Goal: Task Accomplishment & Management: Use online tool/utility

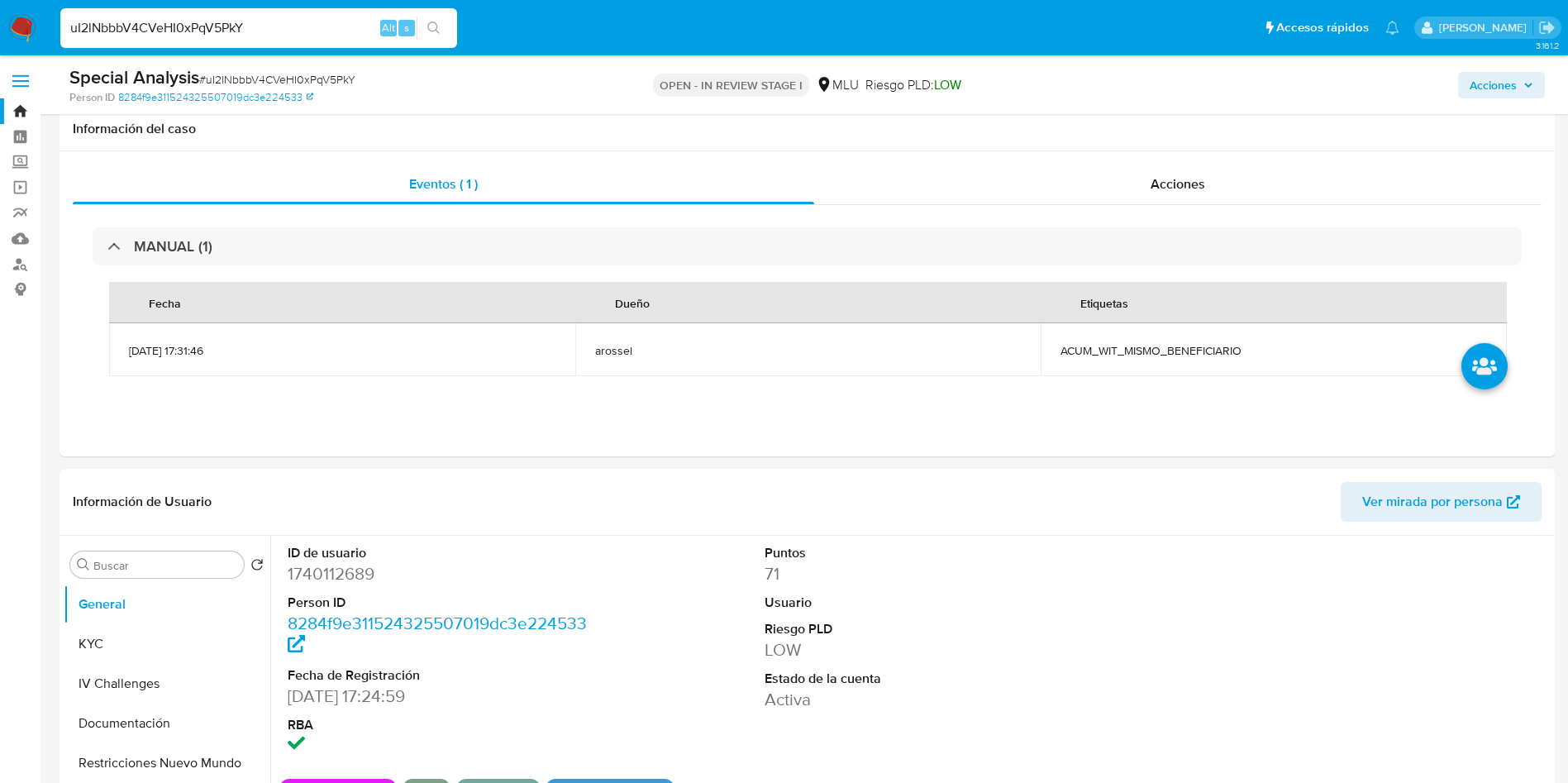
select select "10"
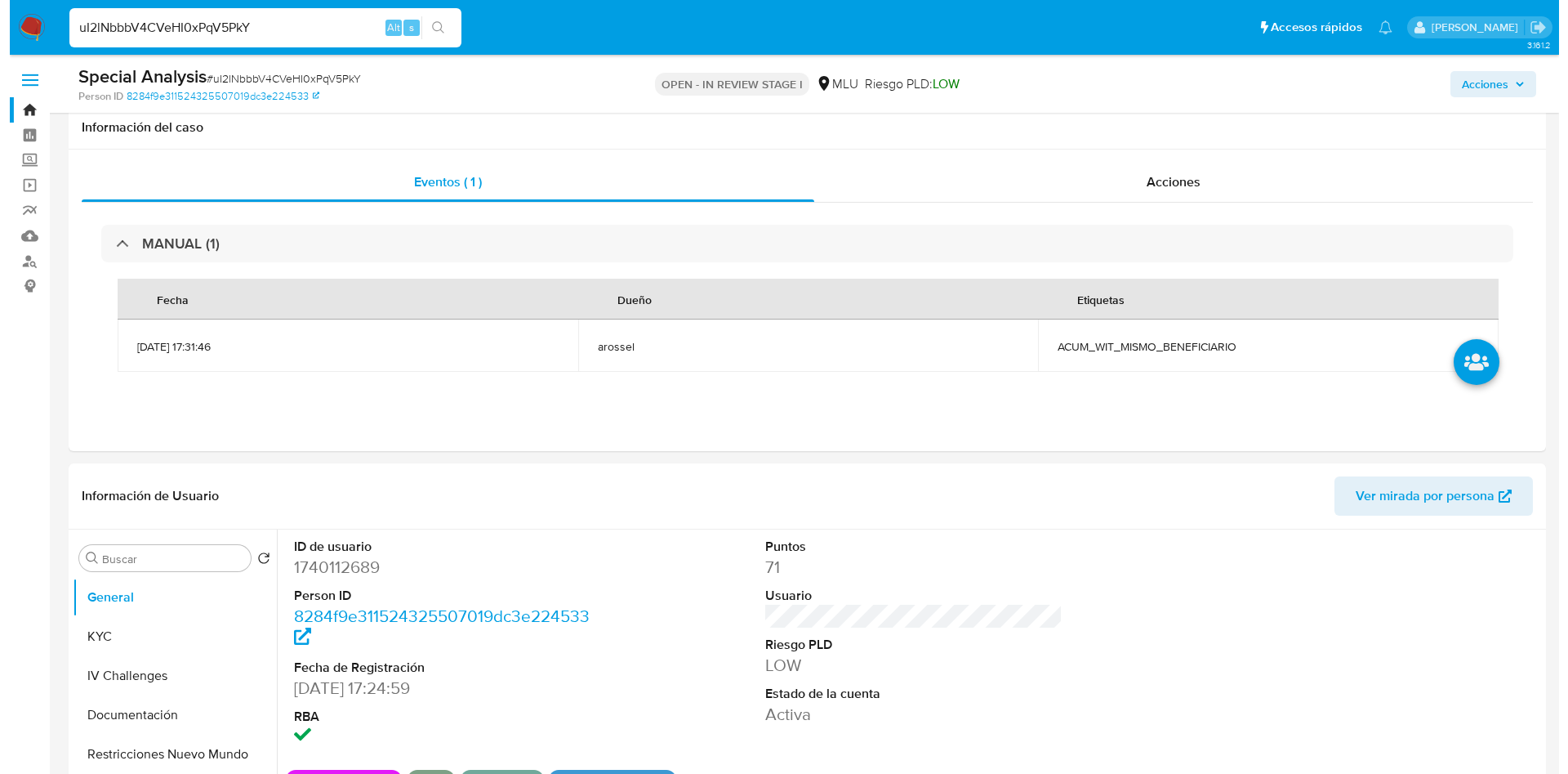
scroll to position [367, 0]
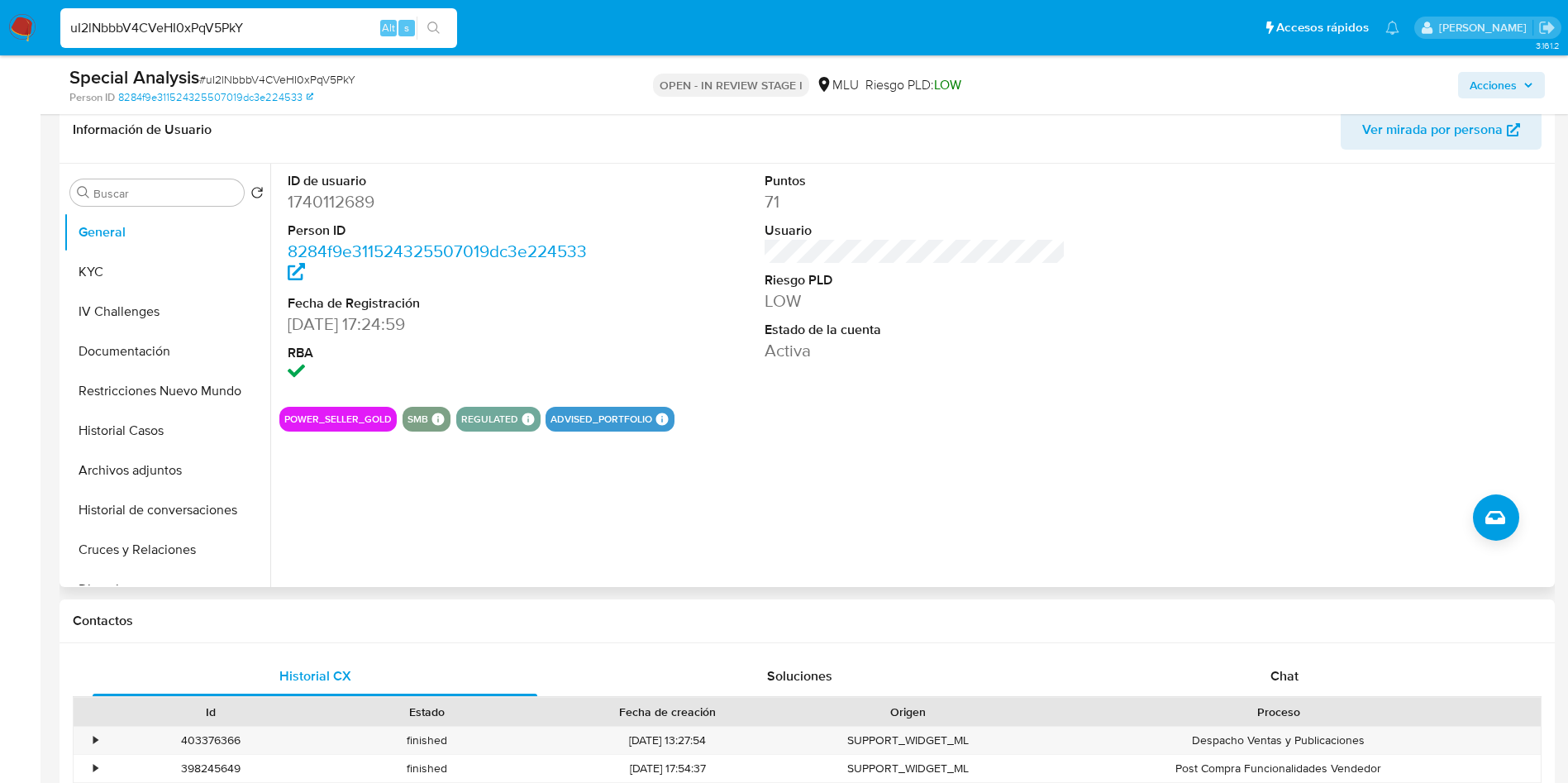
click at [353, 206] on dd "1740112689" at bounding box center [438, 201] width 301 height 23
copy dd "1740112689"
click at [348, 197] on dd "1740112689" at bounding box center [438, 201] width 301 height 23
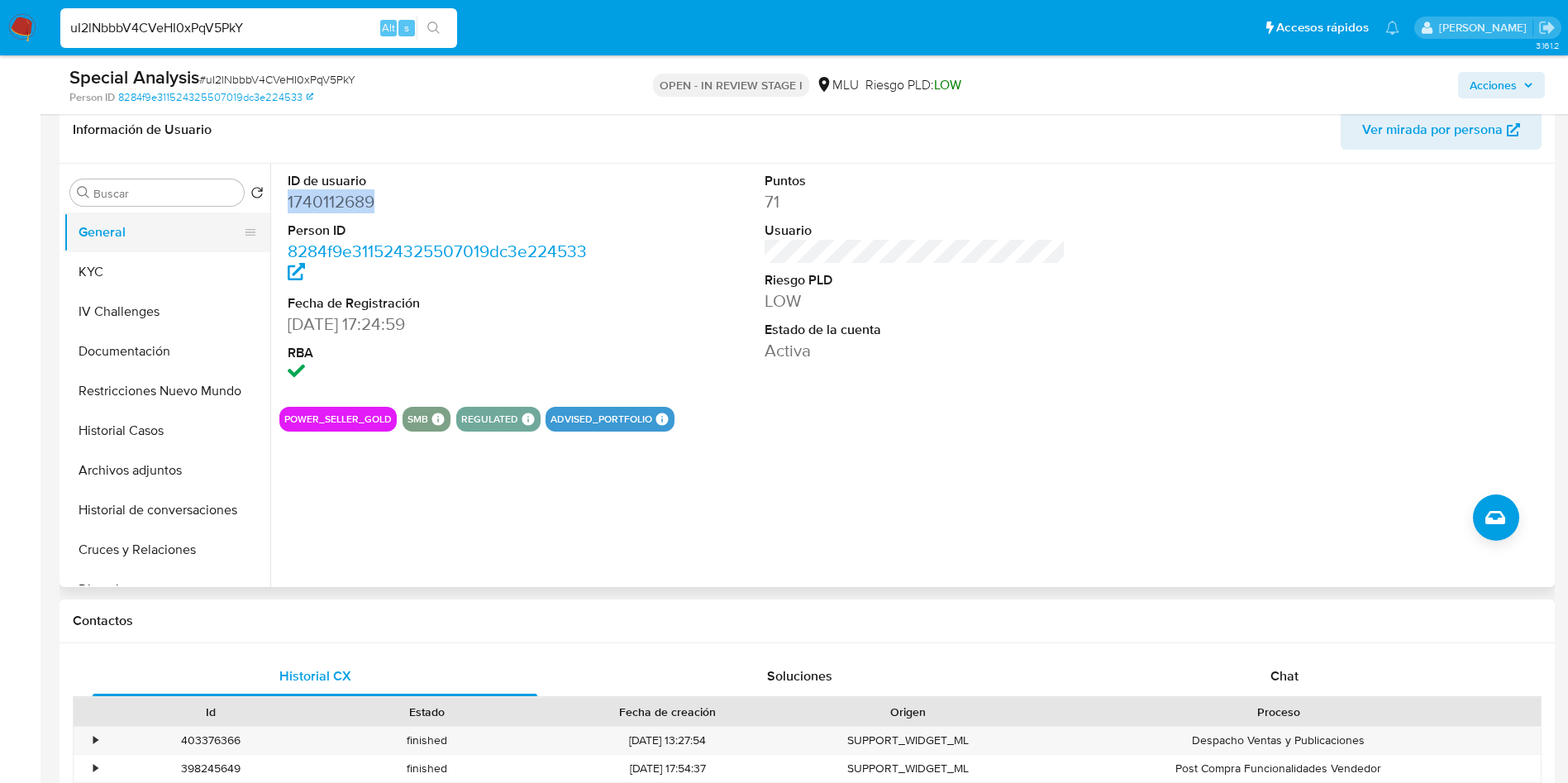
click at [100, 246] on button "General" at bounding box center [160, 232] width 193 height 39
click at [105, 264] on button "KYC" at bounding box center [160, 272] width 193 height 39
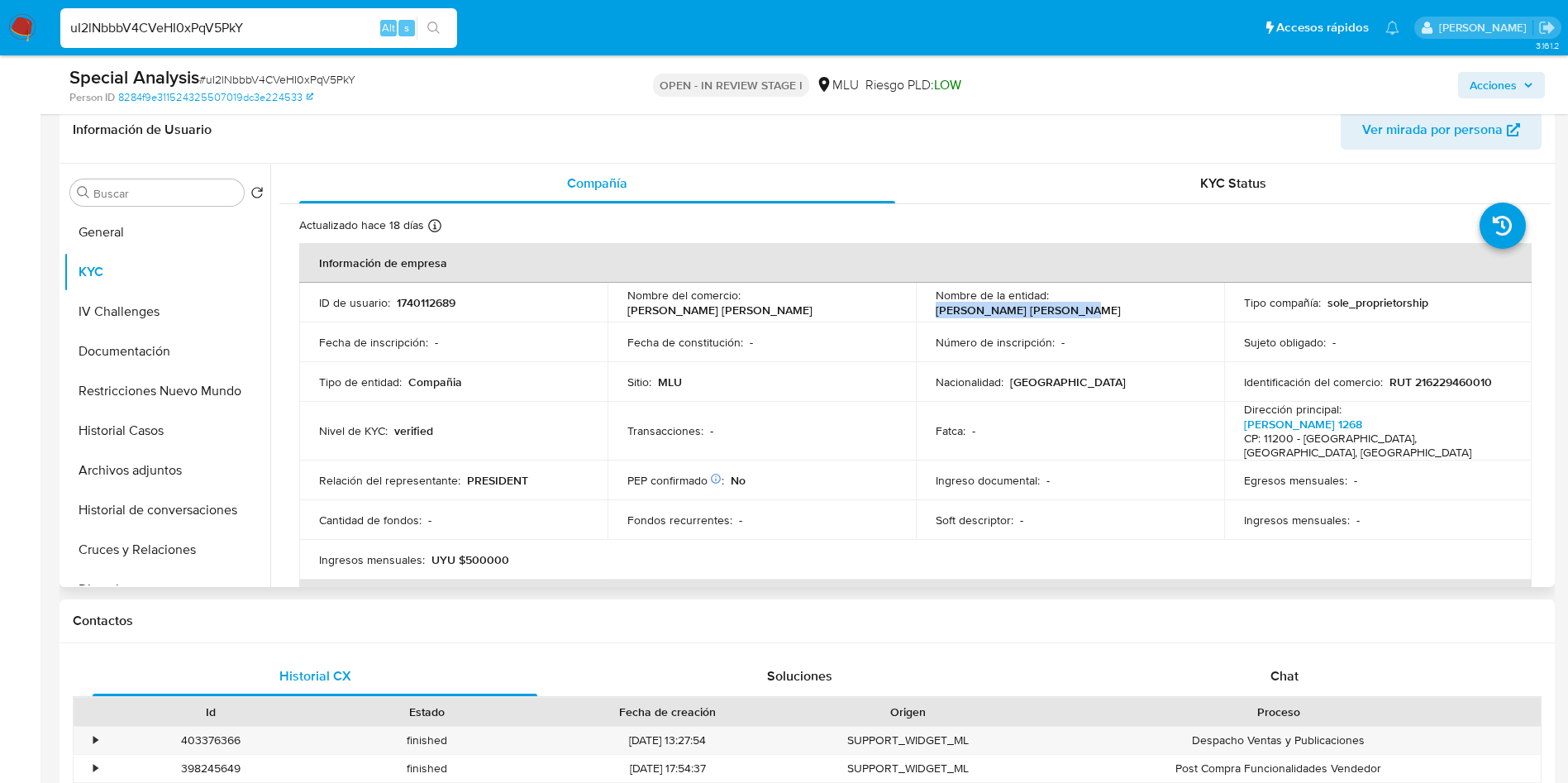
drag, startPoint x: 928, startPoint y: 311, endPoint x: 1120, endPoint y: 309, distance: 192.0
click at [1120, 309] on td "Nombre de la entidad : ANA MARIA CALCAGNO CARLE" at bounding box center [1070, 302] width 308 height 39
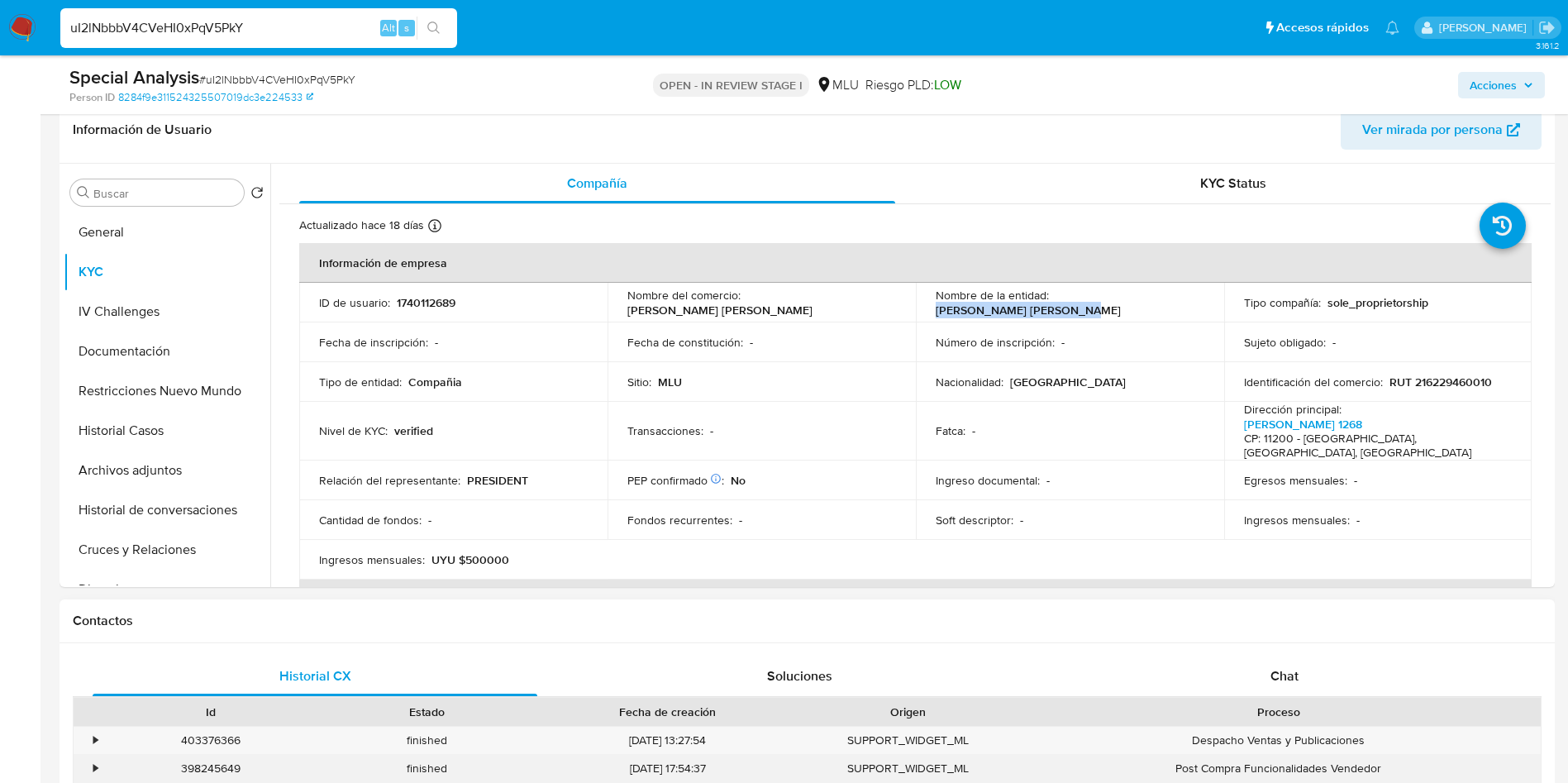
copy p "[PERSON_NAME] [PERSON_NAME]"
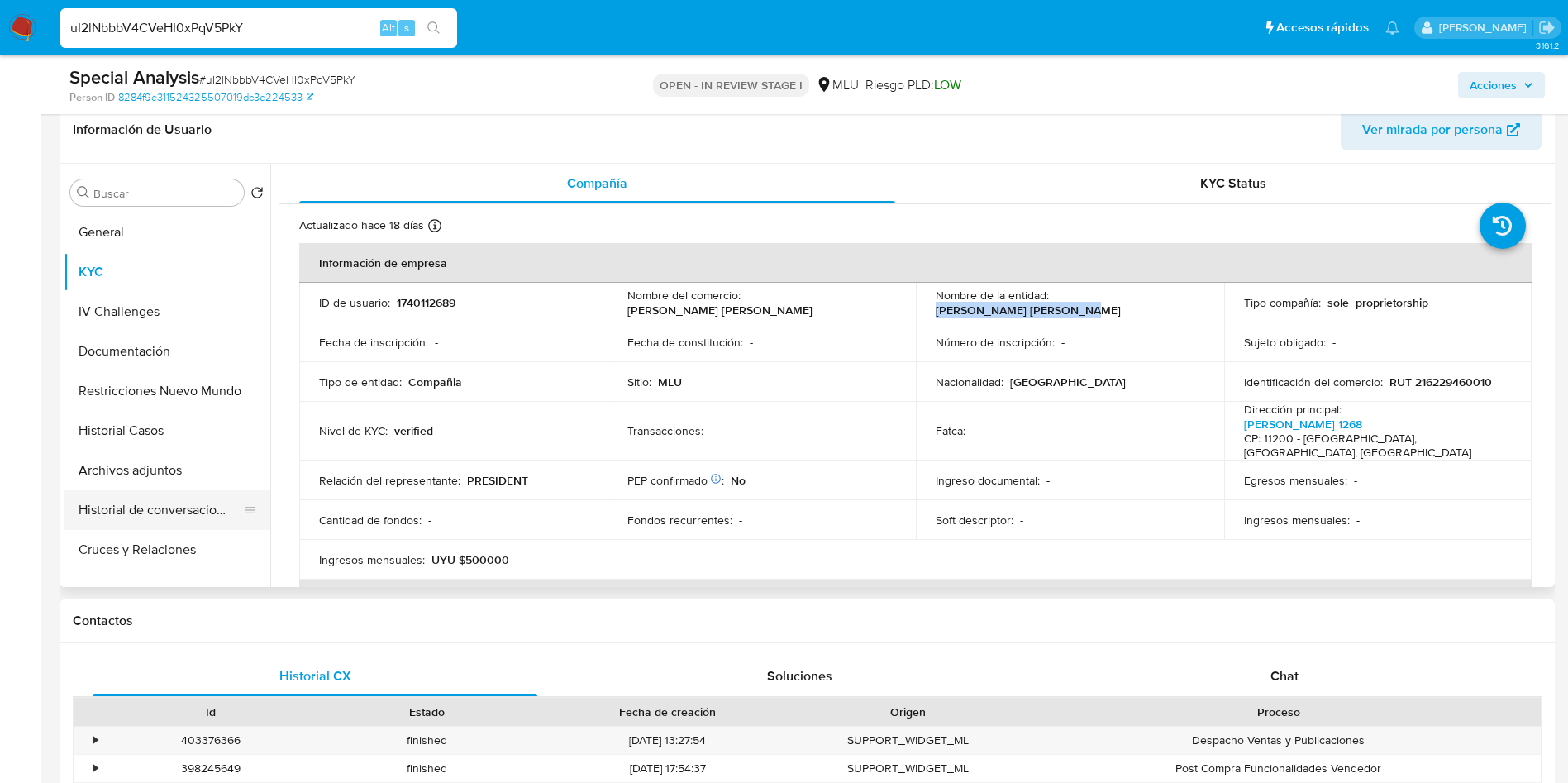
click at [179, 472] on button "Archivos adjuntos" at bounding box center [167, 470] width 207 height 39
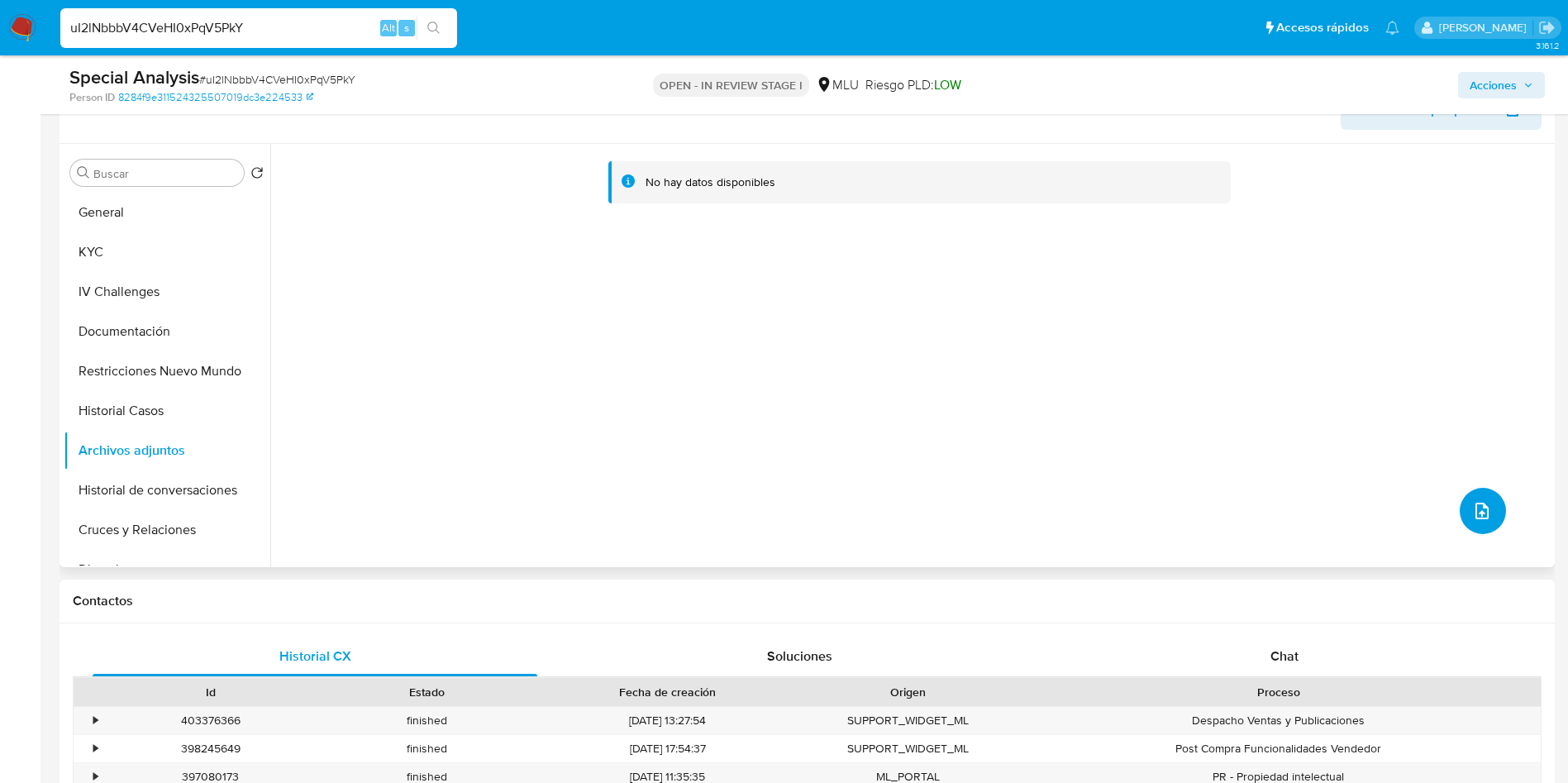
click at [1475, 513] on icon "upload-file" at bounding box center [1481, 510] width 13 height 16
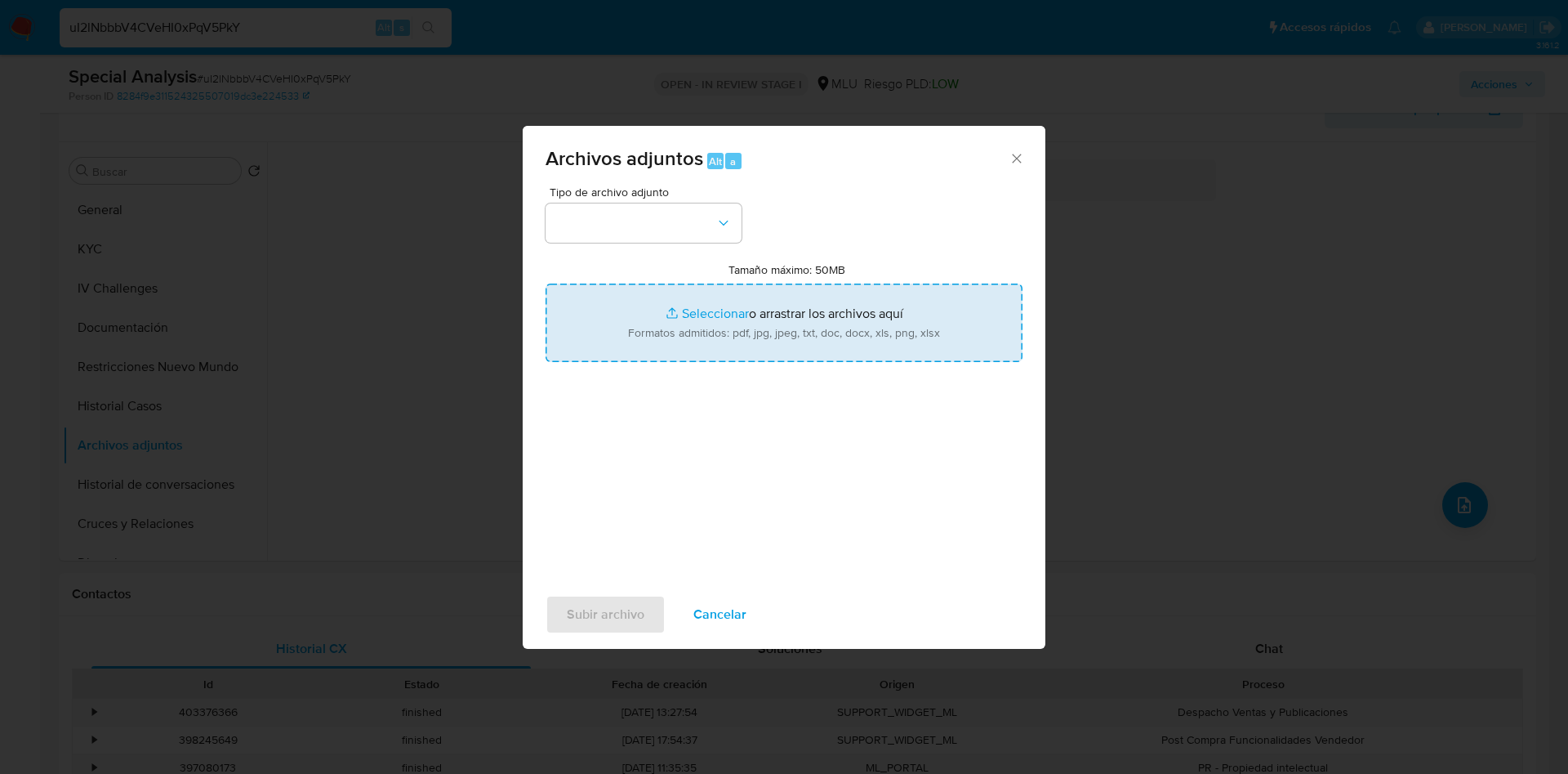
click at [781, 287] on input "Tamaño máximo: 50MB Seleccionar archivos" at bounding box center [784, 322] width 477 height 78
type input "C:\fakepath\Case Log 1740112689 - 08_10_2025.pdf"
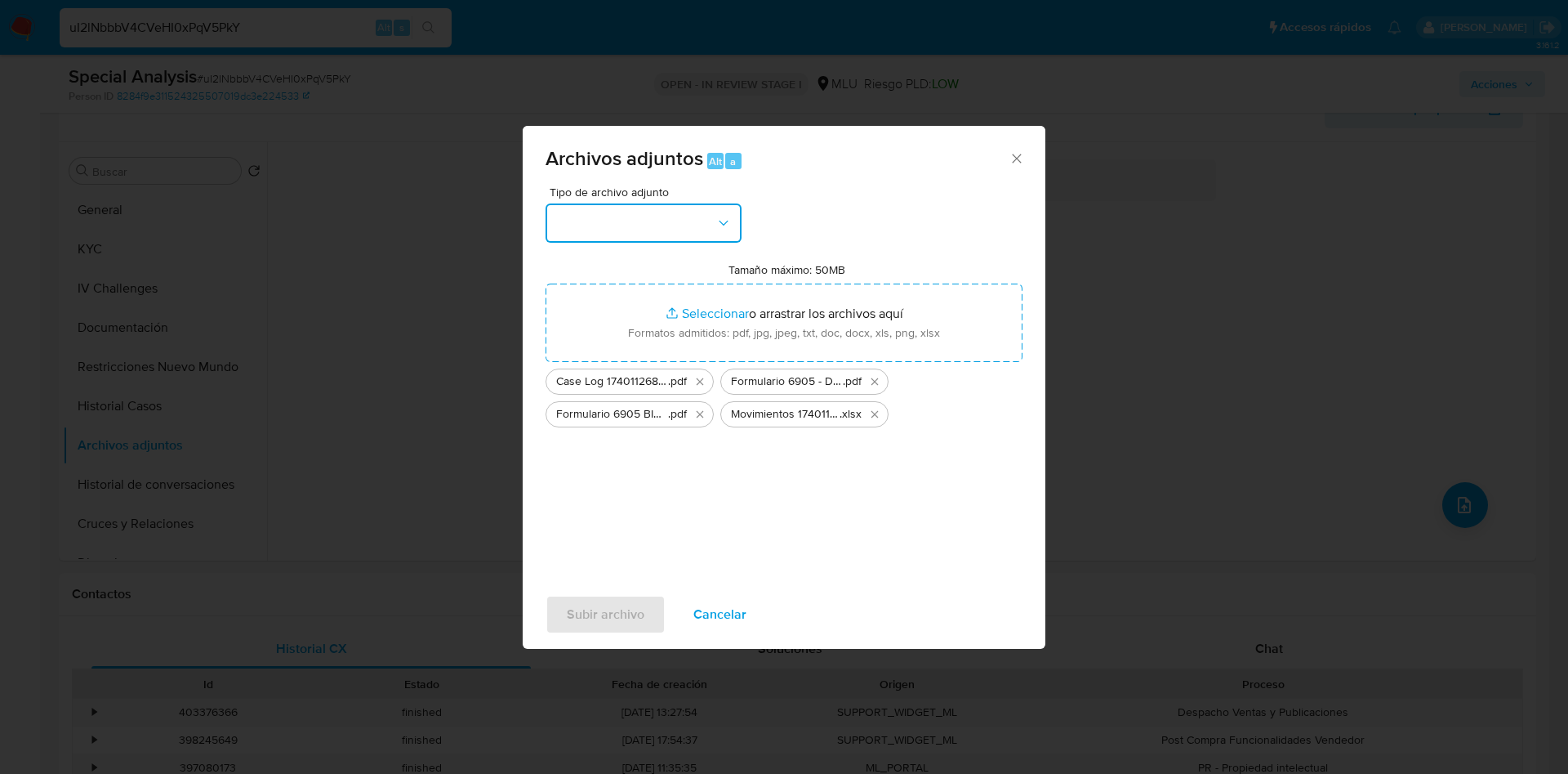
click at [618, 224] on button "button" at bounding box center [643, 223] width 196 height 39
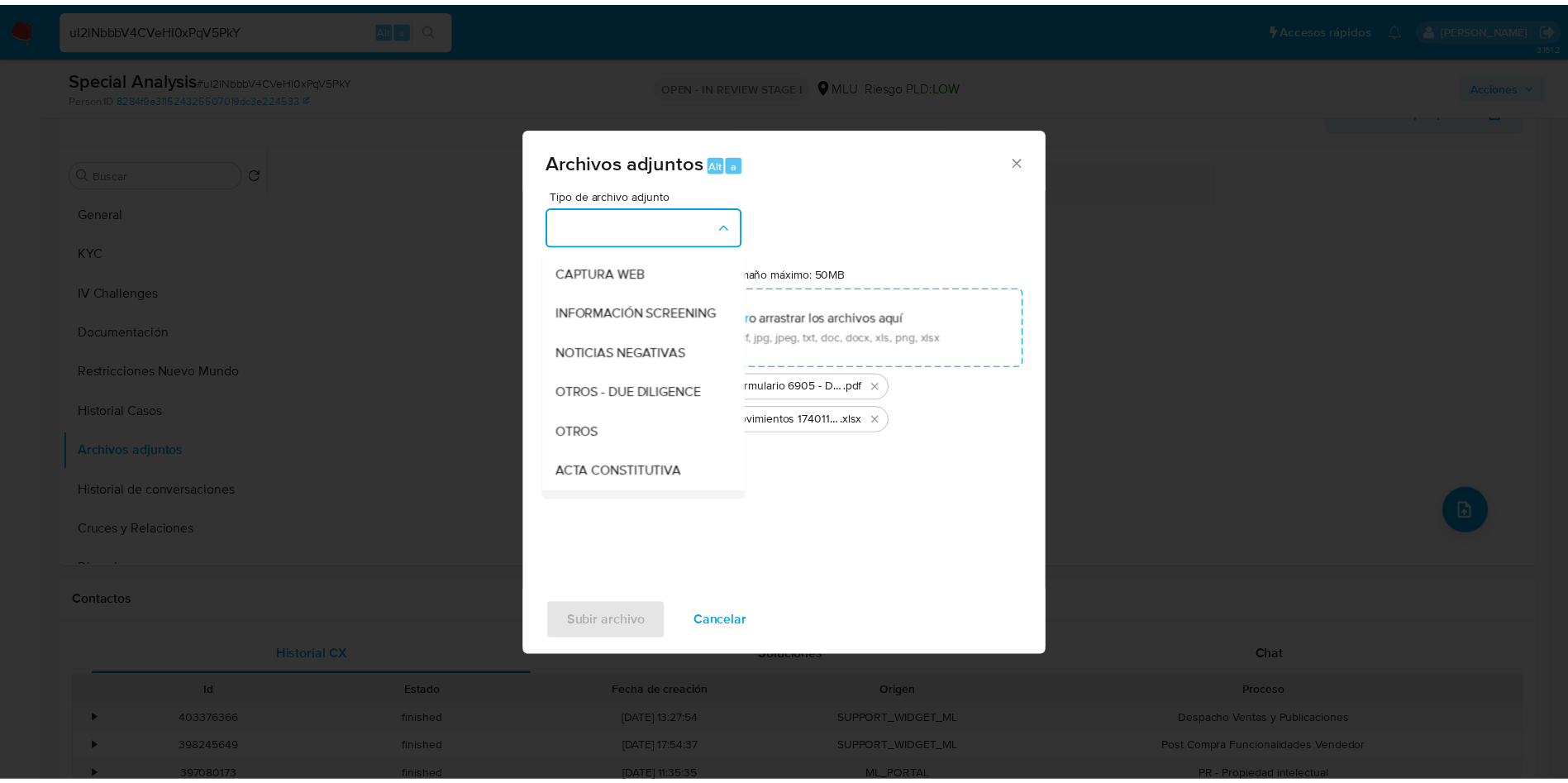
scroll to position [248, 0]
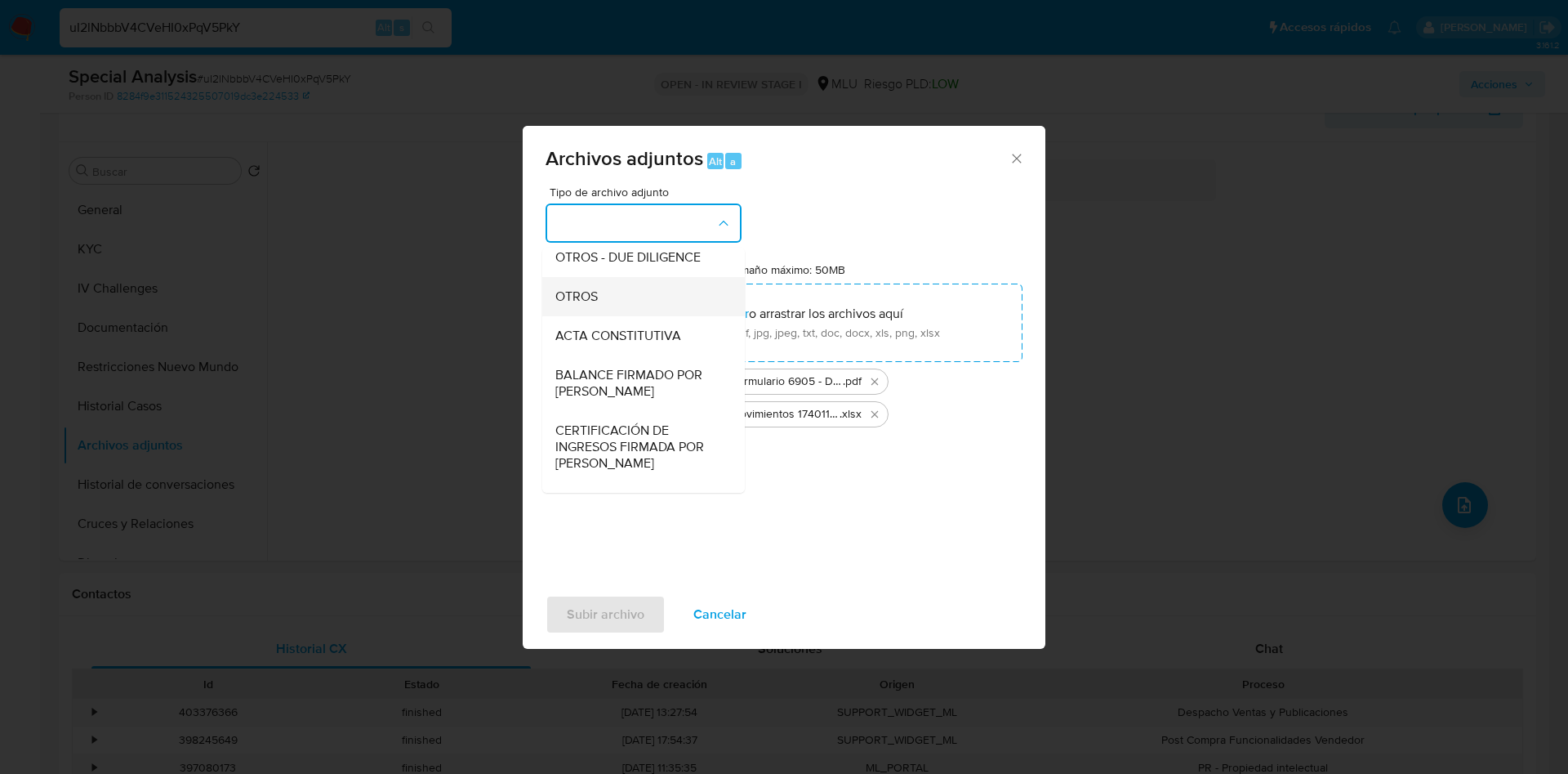
click at [609, 317] on div "OTROS" at bounding box center [639, 296] width 166 height 39
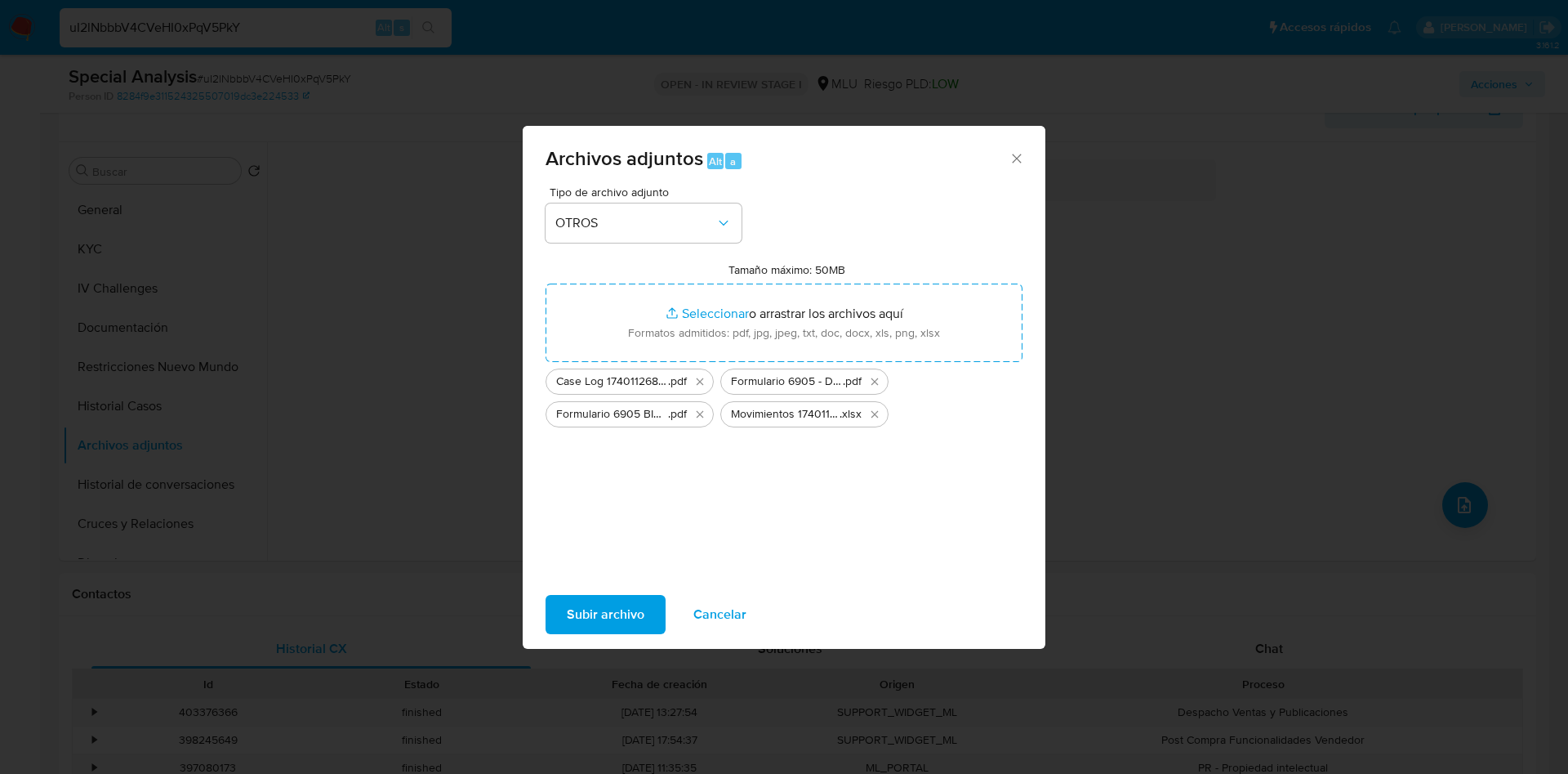
click at [582, 602] on span "Subir archivo" at bounding box center [605, 614] width 77 height 36
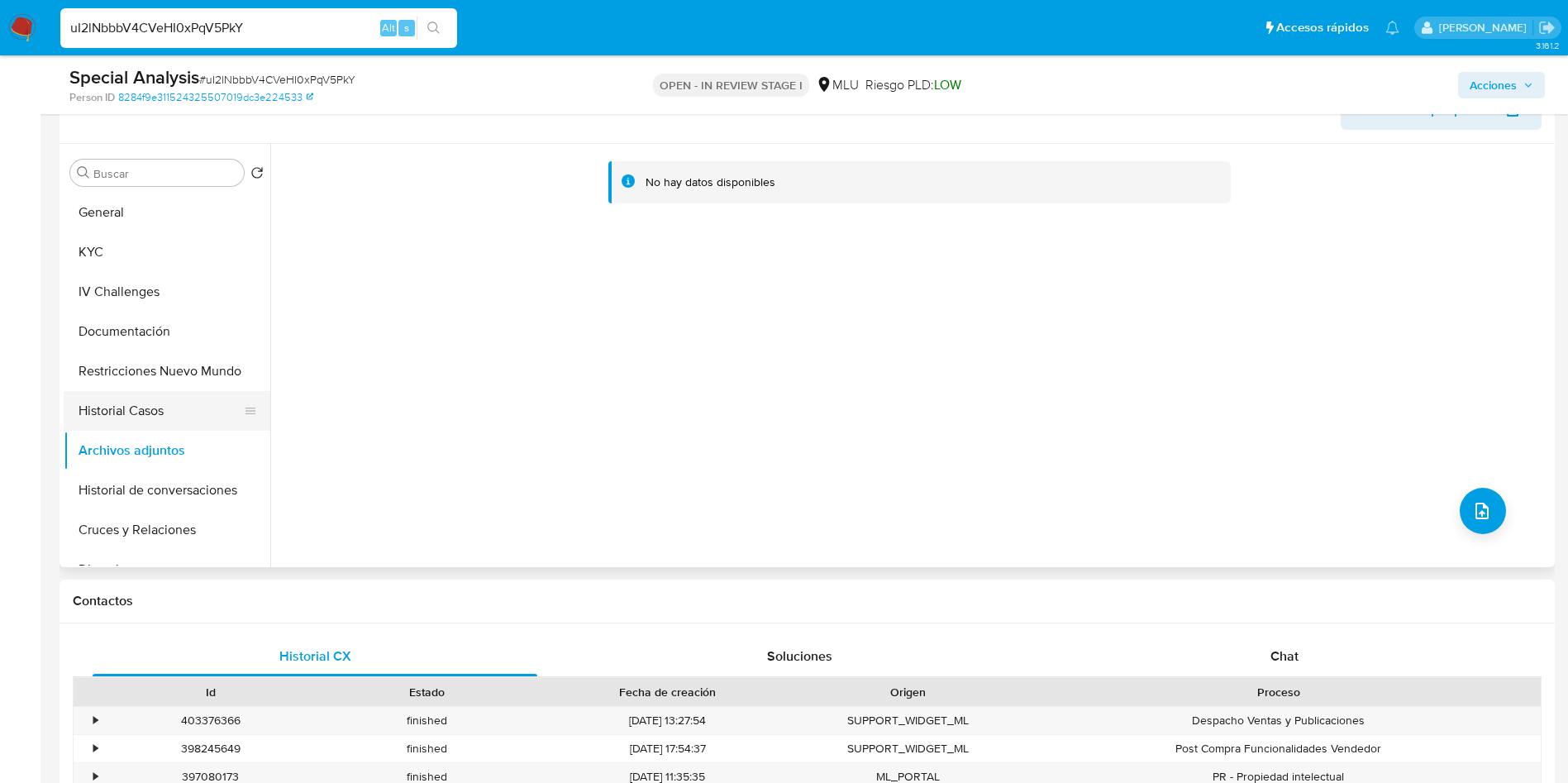
click at [122, 404] on button "Historial Casos" at bounding box center [160, 410] width 193 height 39
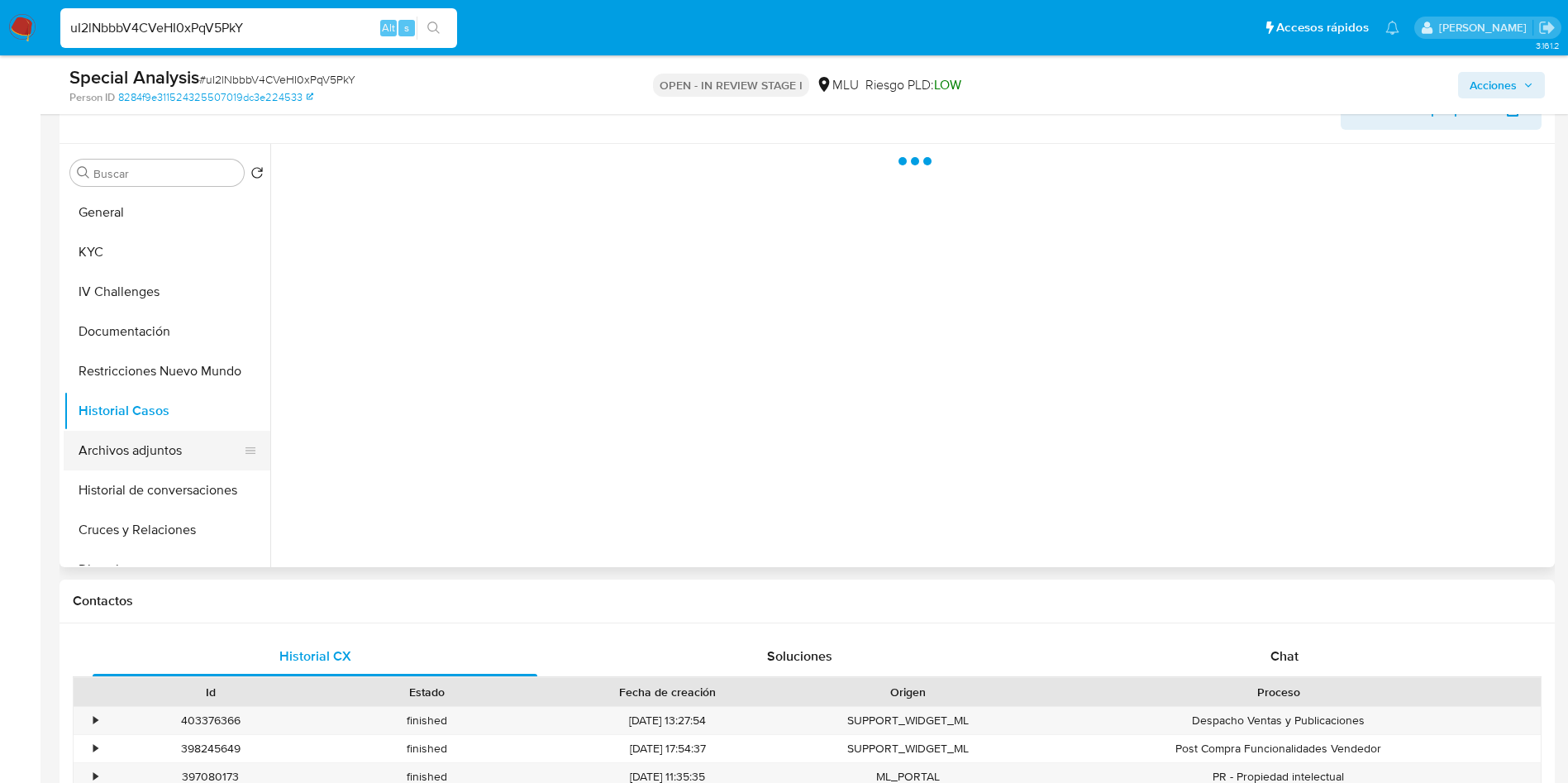
click at [141, 433] on button "Archivos adjuntos" at bounding box center [160, 451] width 193 height 39
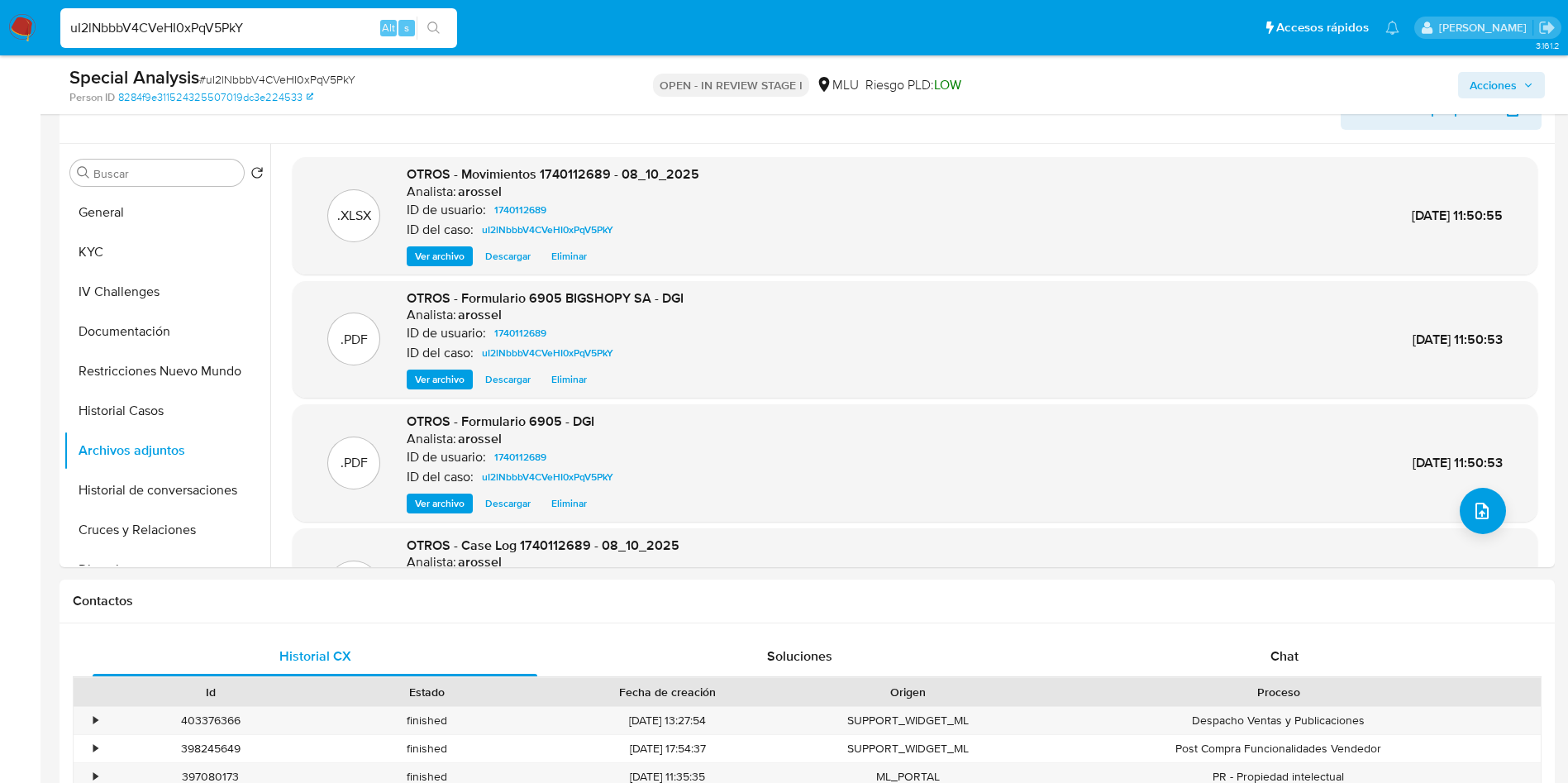
click at [1485, 80] on span "Acciones" at bounding box center [1493, 85] width 47 height 27
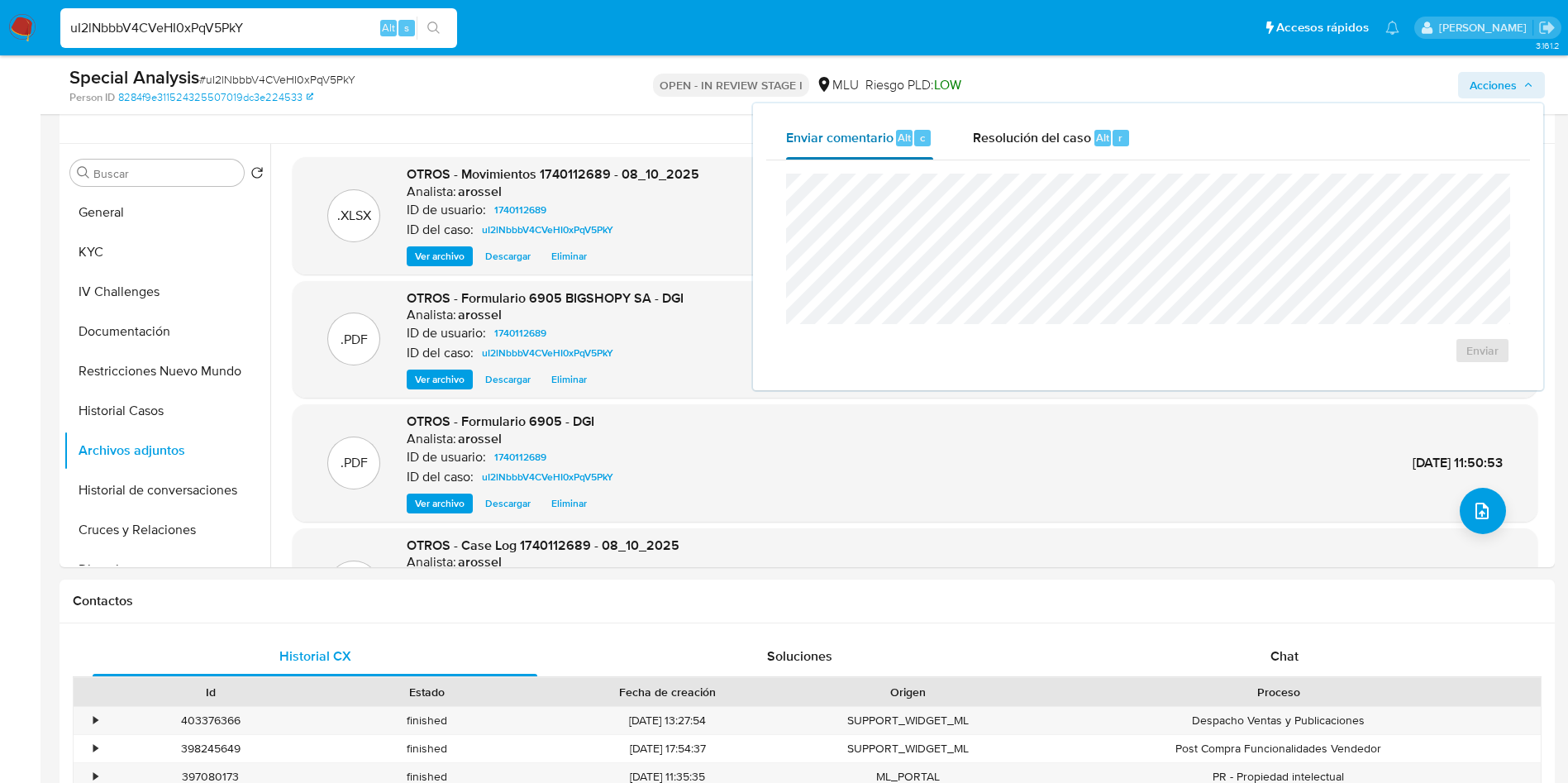
click at [945, 142] on button "Enviar comentario Alt c" at bounding box center [860, 138] width 187 height 43
click at [1038, 141] on span "Resolución del caso" at bounding box center [1032, 137] width 119 height 19
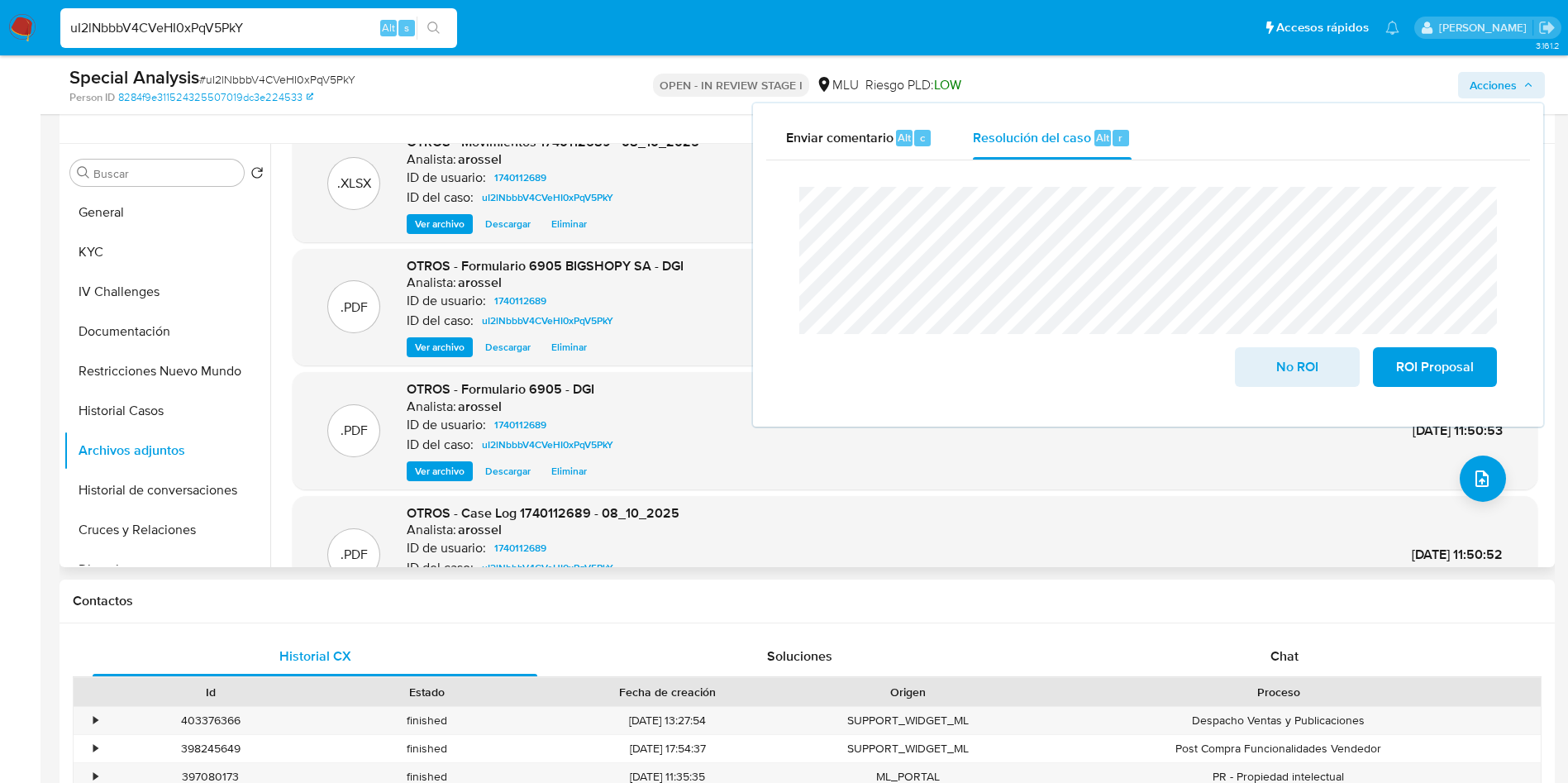
scroll to position [0, 0]
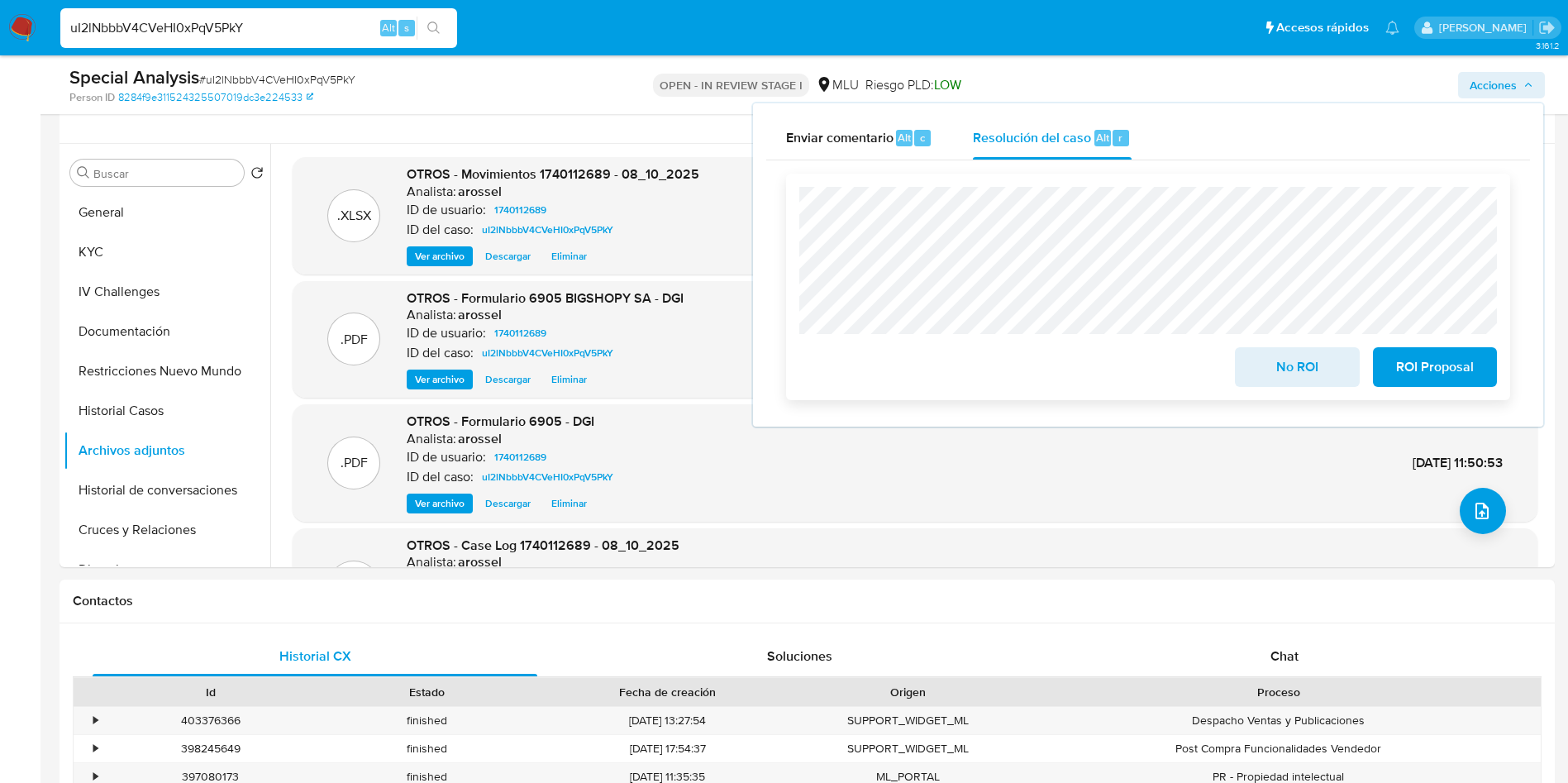
click at [1273, 387] on button "No ROI" at bounding box center [1297, 367] width 124 height 39
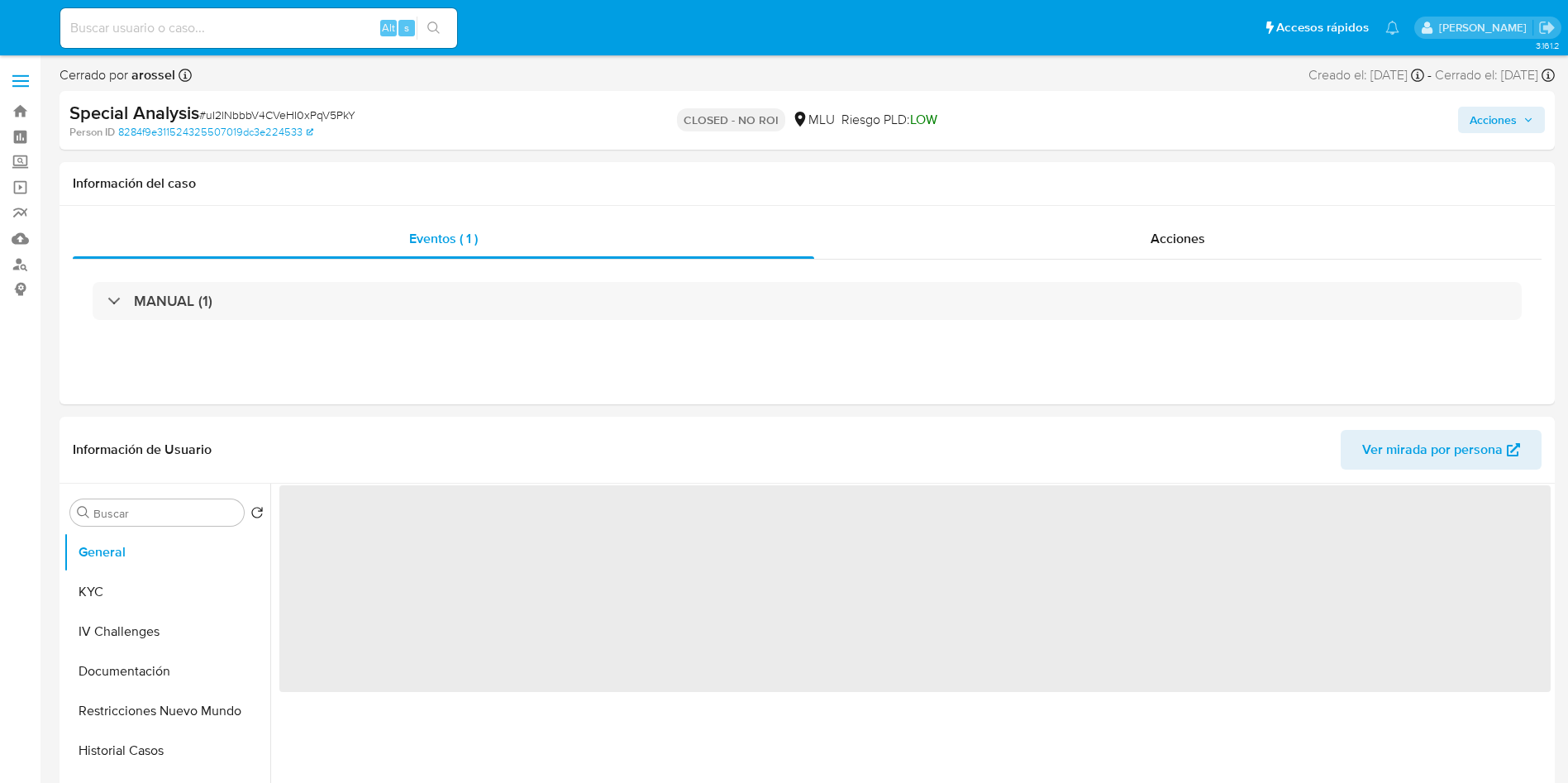
select select "10"
